Goal: Transaction & Acquisition: Purchase product/service

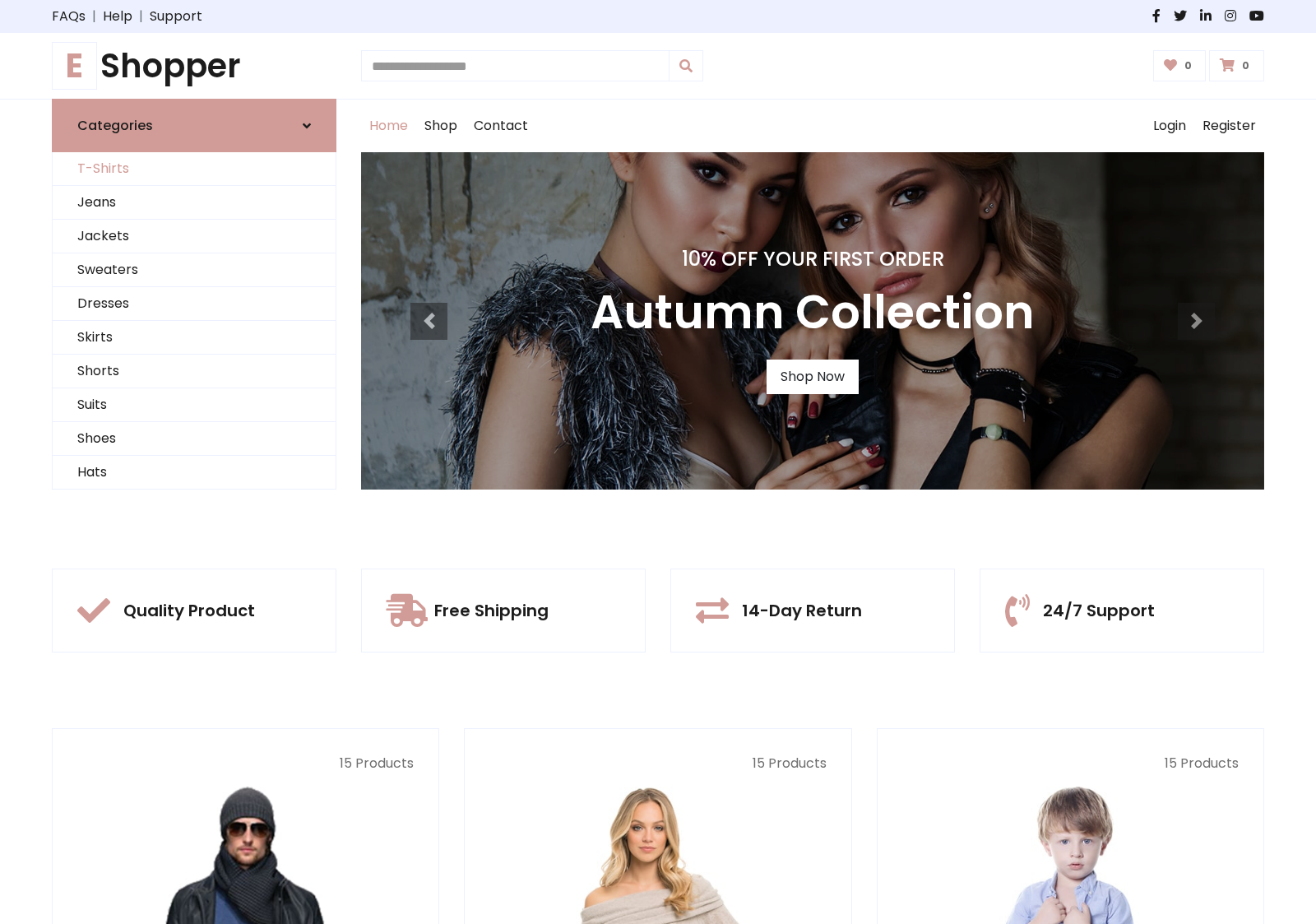
click at [194, 169] on link "T-Shirts" at bounding box center [194, 169] width 283 height 33
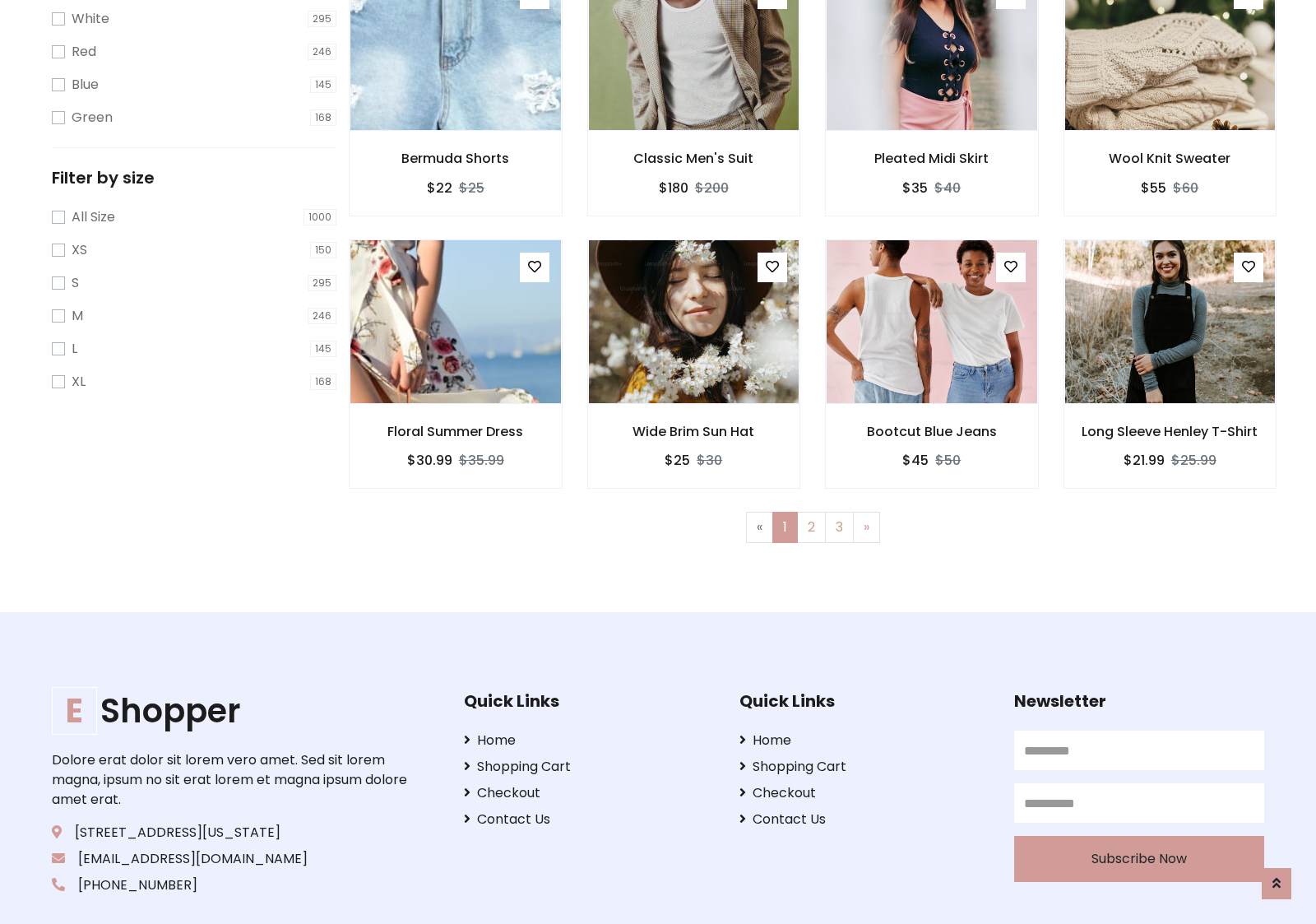
scroll to position [29, 0]
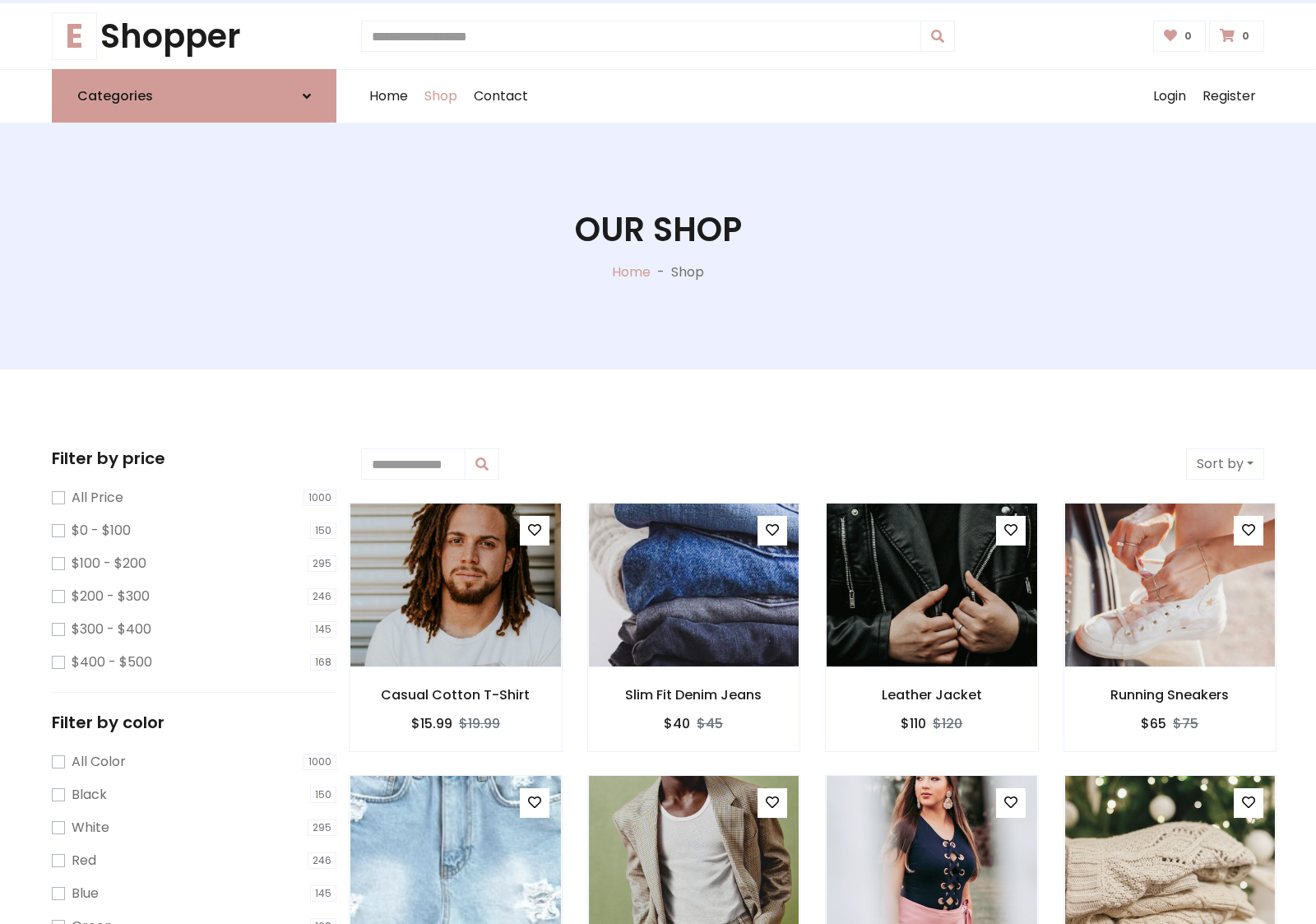
click at [658, 246] on h1 "Our Shop" at bounding box center [658, 229] width 167 height 39
click at [813, 96] on div "Home Shop Contact Log out Login Register" at bounding box center [813, 96] width 903 height 53
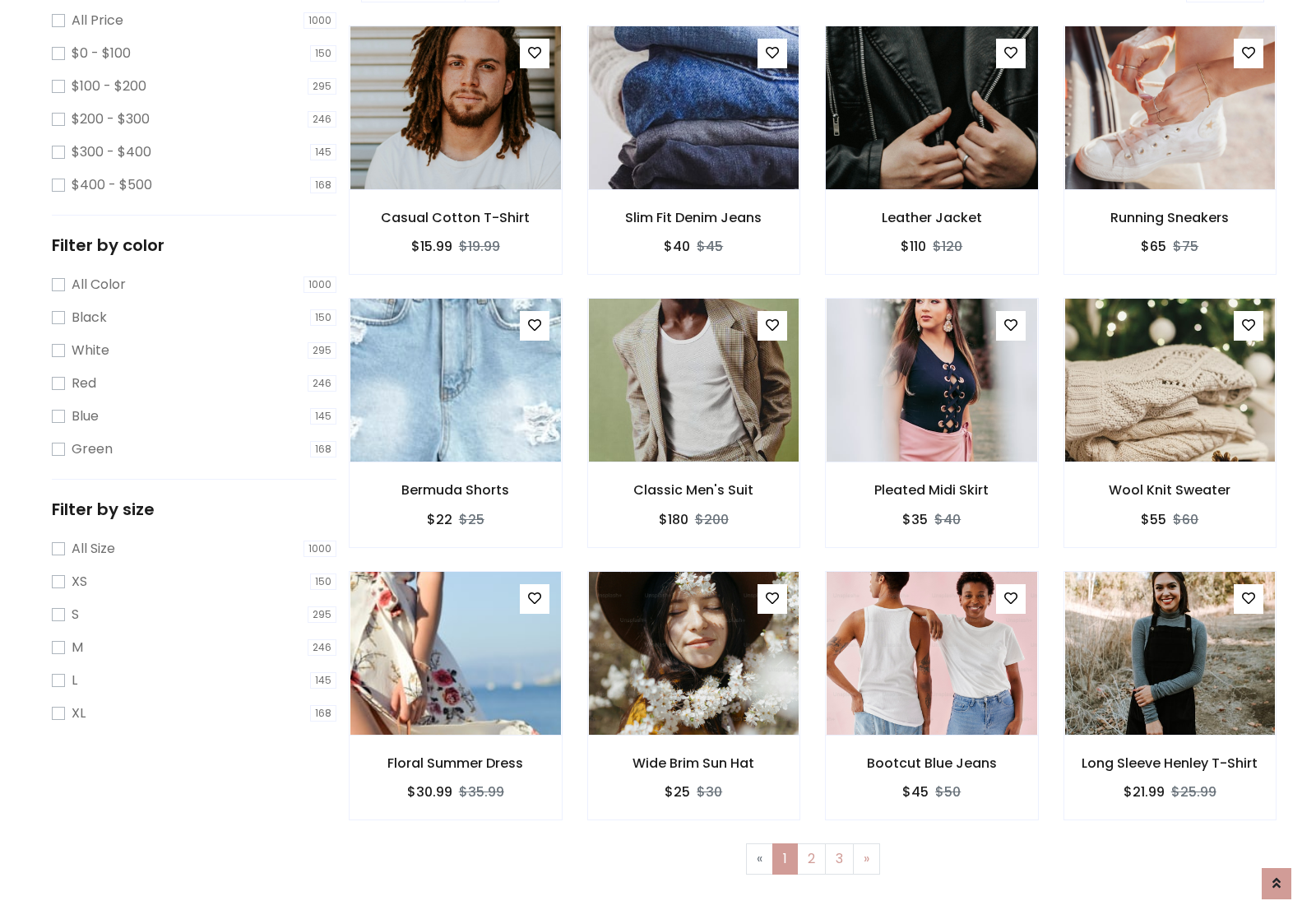
click at [931, 166] on img at bounding box center [931, 108] width 252 height 395
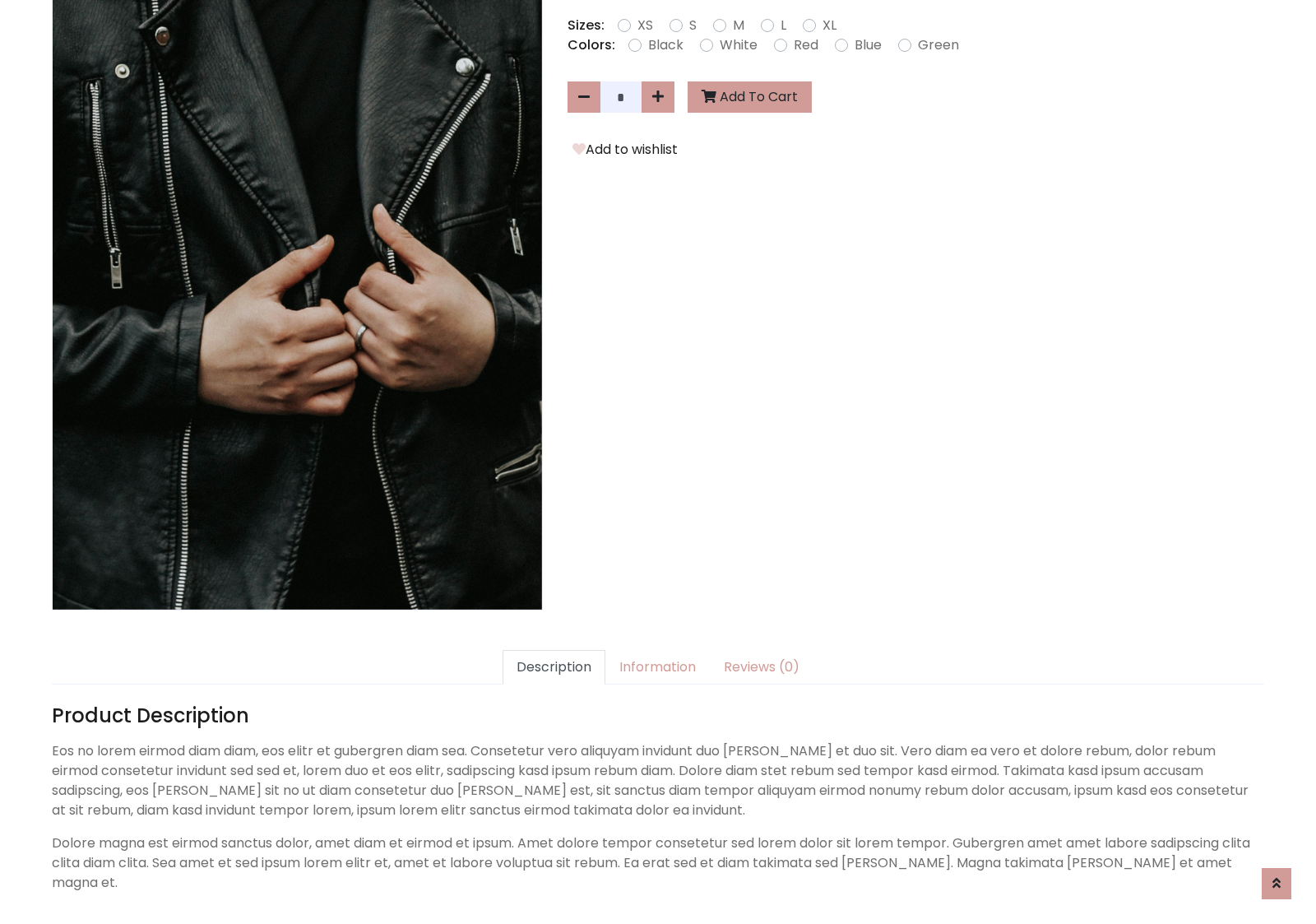
scroll to position [402, 0]
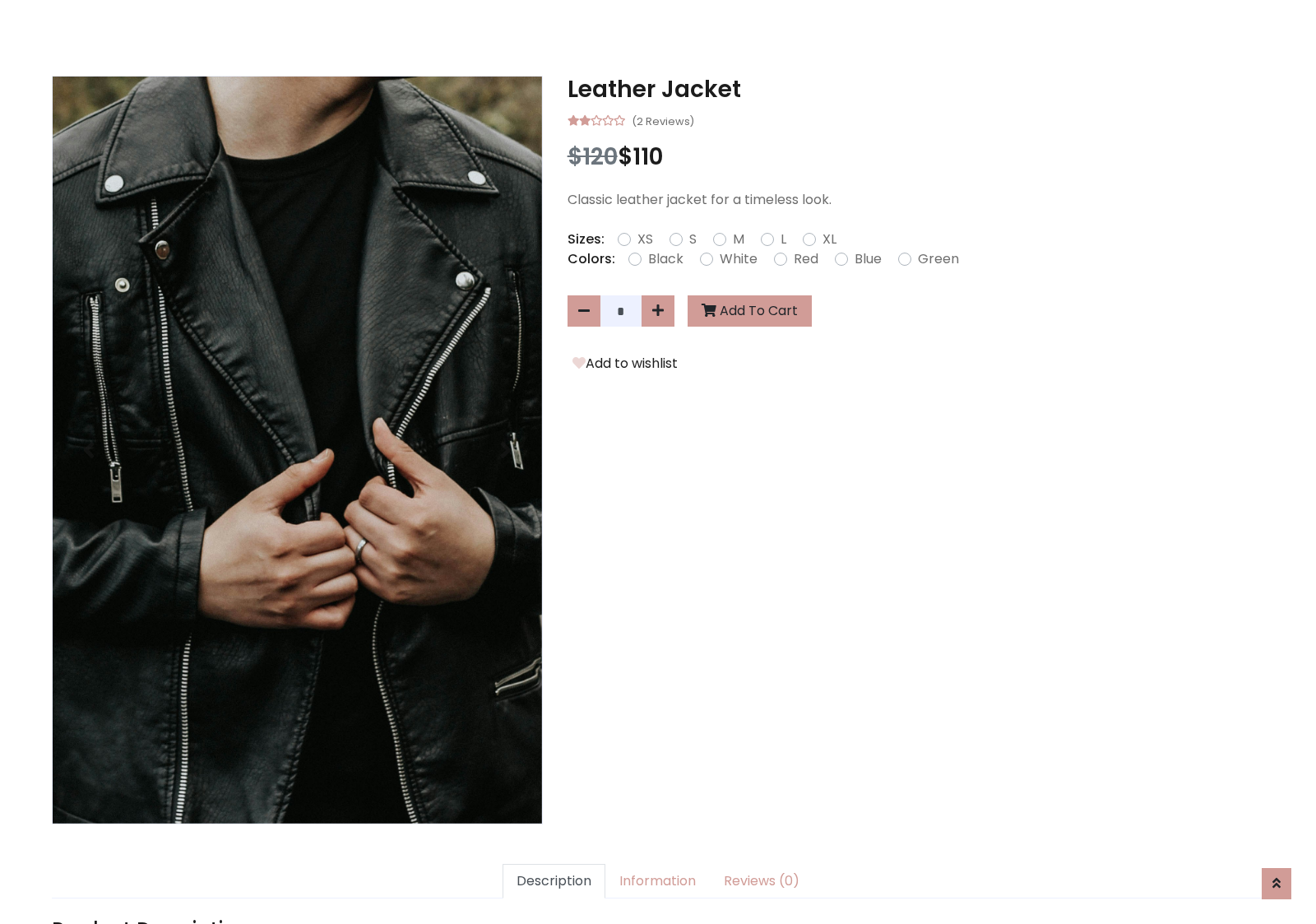
click at [916, 89] on h3 "Leather Jacket" at bounding box center [916, 89] width 696 height 28
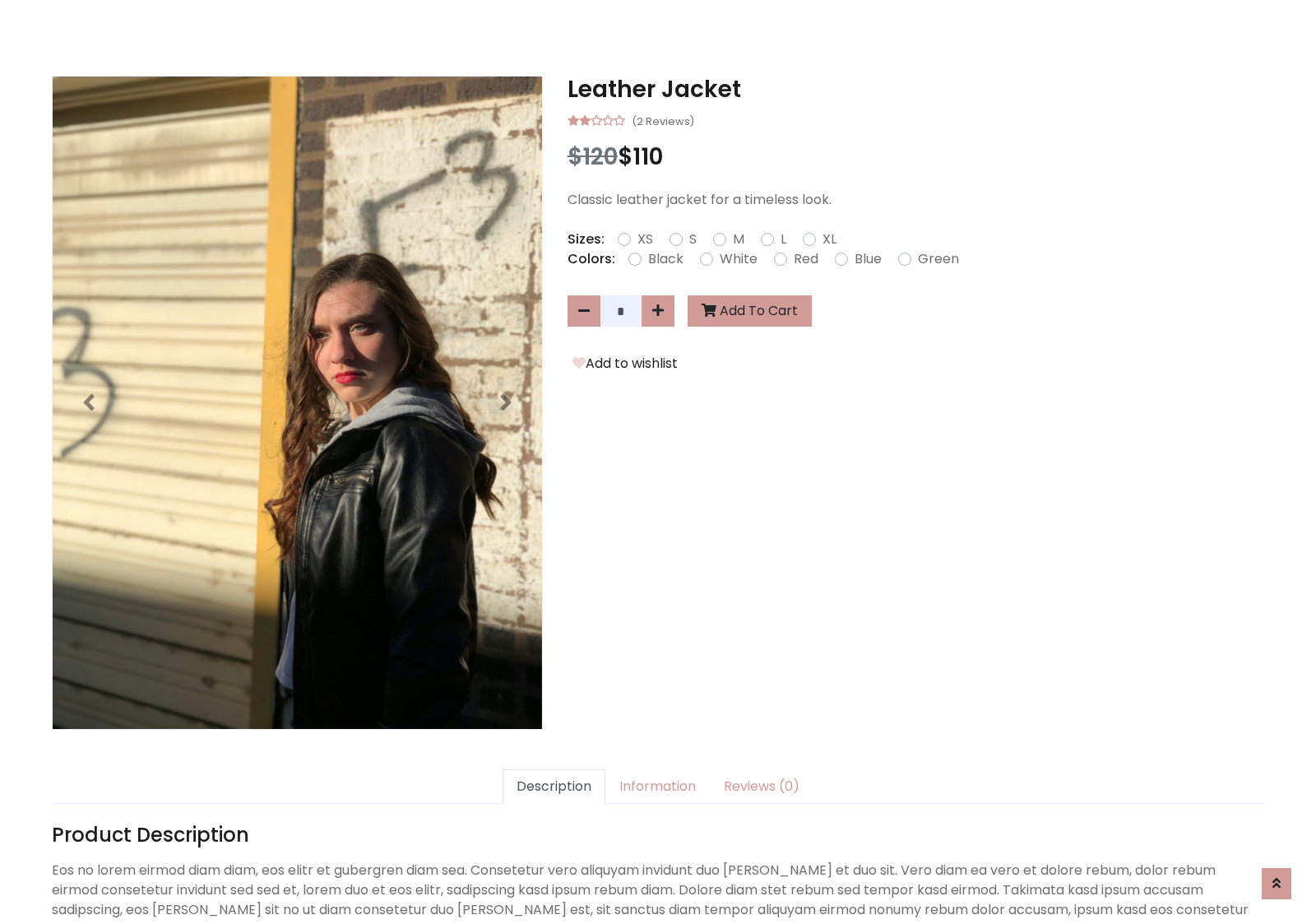
click at [916, 89] on h3 "Leather Jacket" at bounding box center [916, 89] width 696 height 28
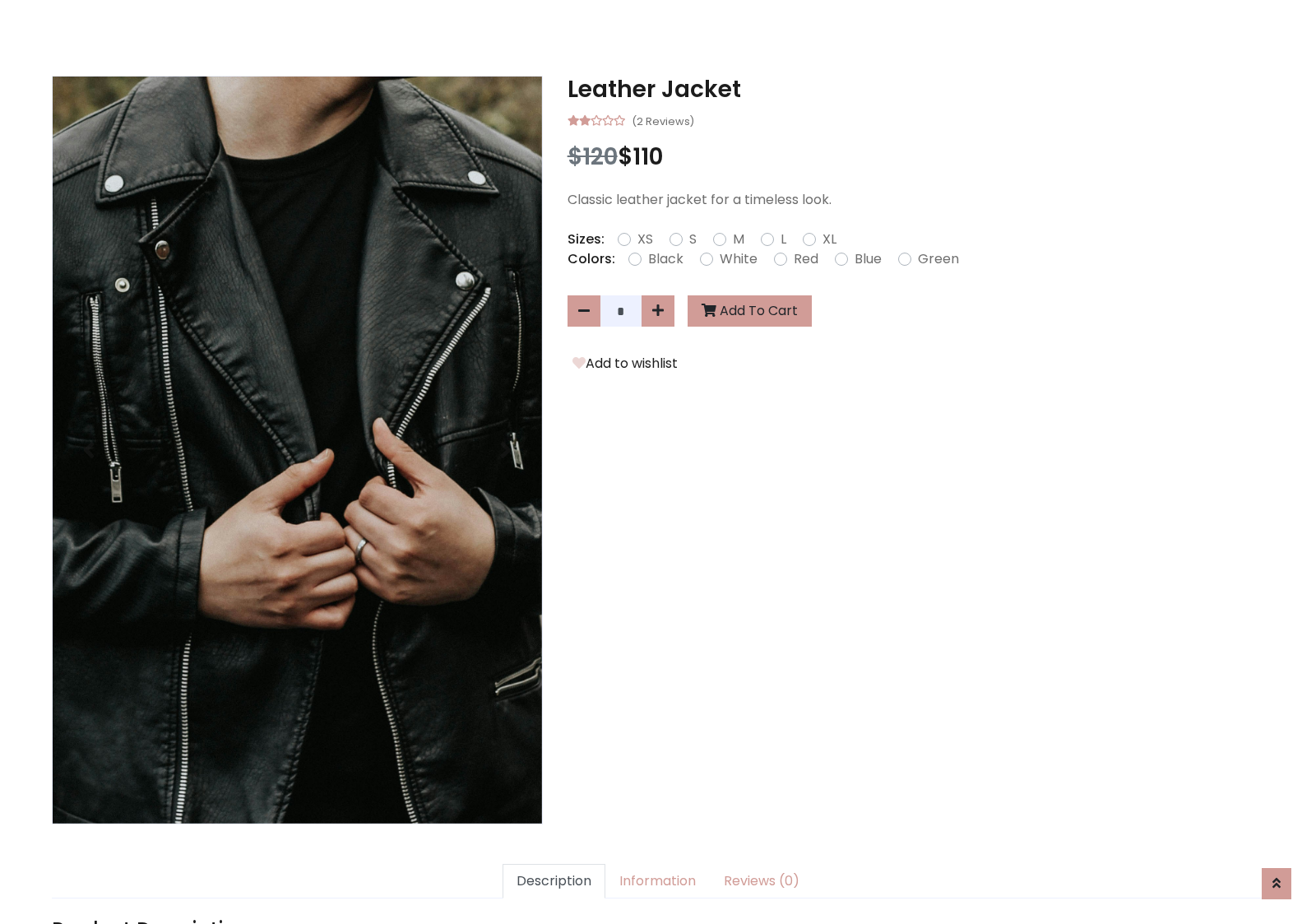
click at [916, 89] on h3 "Leather Jacket" at bounding box center [916, 89] width 696 height 28
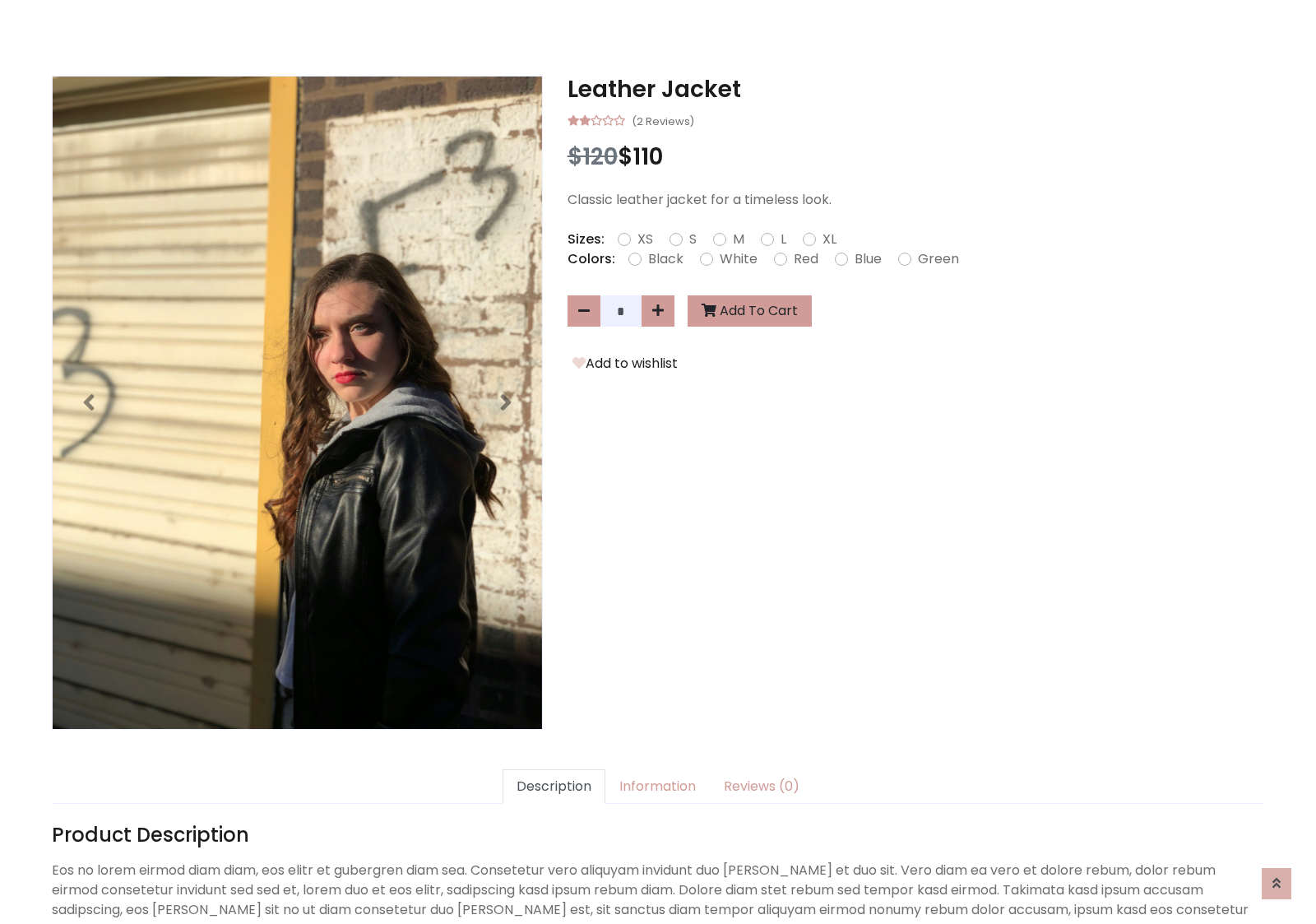
scroll to position [0, 0]
